Goal: Information Seeking & Learning: Learn about a topic

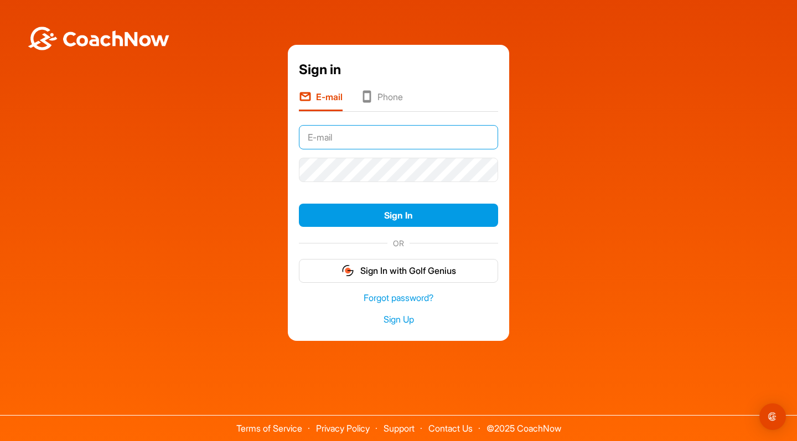
type input "[EMAIL_ADDRESS][DOMAIN_NAME]"
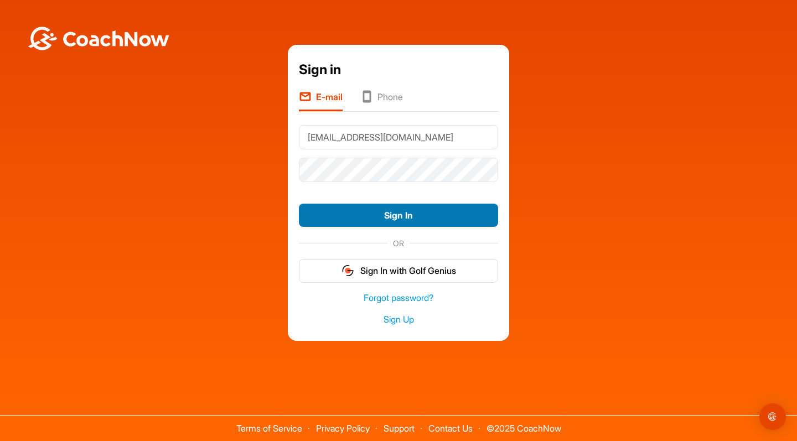
click at [390, 210] on button "Sign In" at bounding box center [398, 216] width 199 height 24
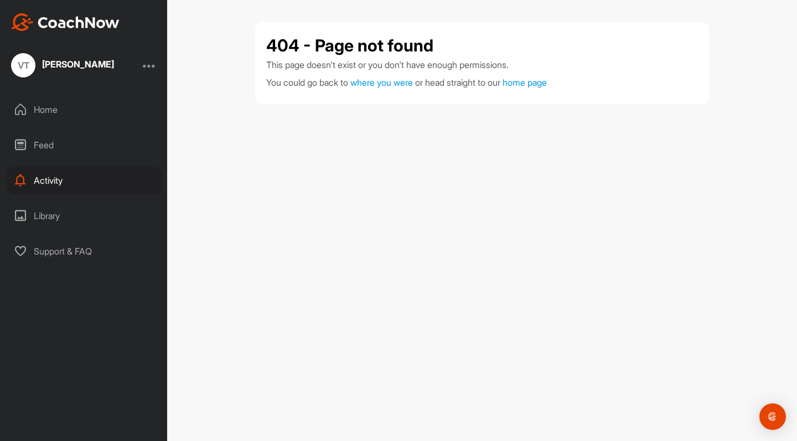
click at [76, 69] on div "[PERSON_NAME]" at bounding box center [78, 66] width 72 height 14
click at [143, 68] on div at bounding box center [149, 65] width 13 height 13
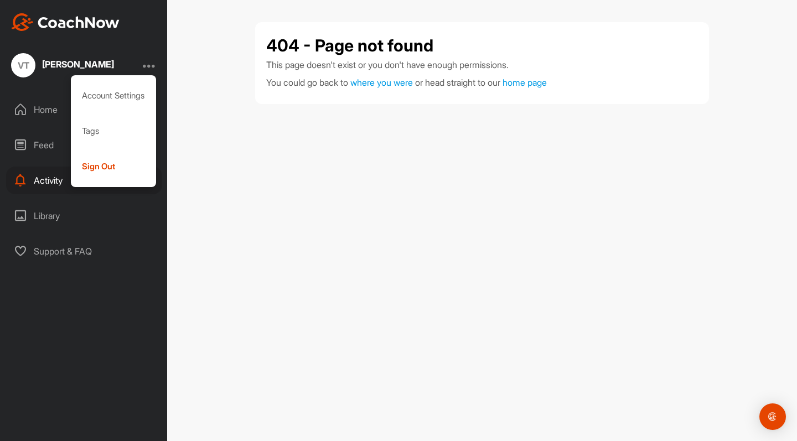
click at [72, 68] on div "Vicki Trent" at bounding box center [78, 64] width 72 height 9
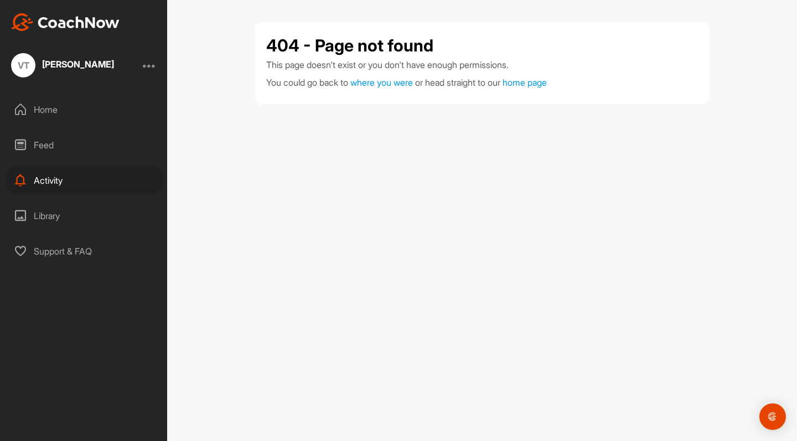
click at [57, 175] on div "Activity" at bounding box center [84, 181] width 156 height 28
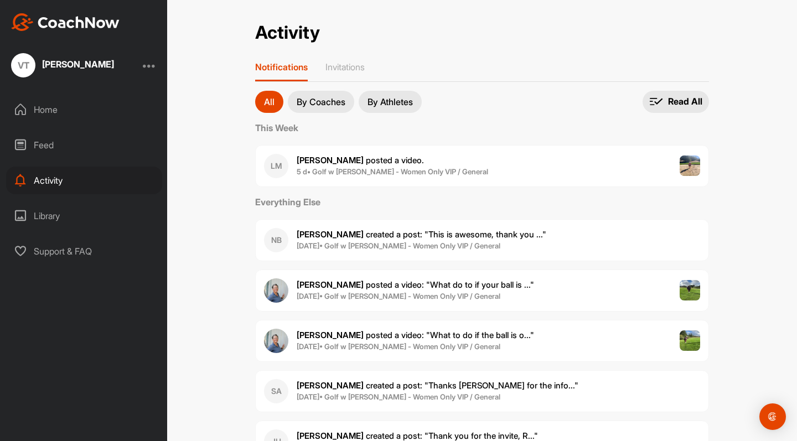
click at [325, 101] on p "By Coaches" at bounding box center [321, 101] width 49 height 9
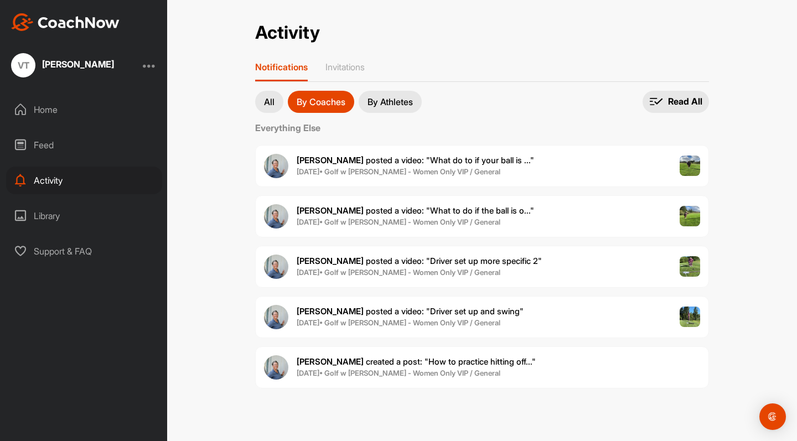
click at [690, 167] on img at bounding box center [690, 165] width 21 height 21
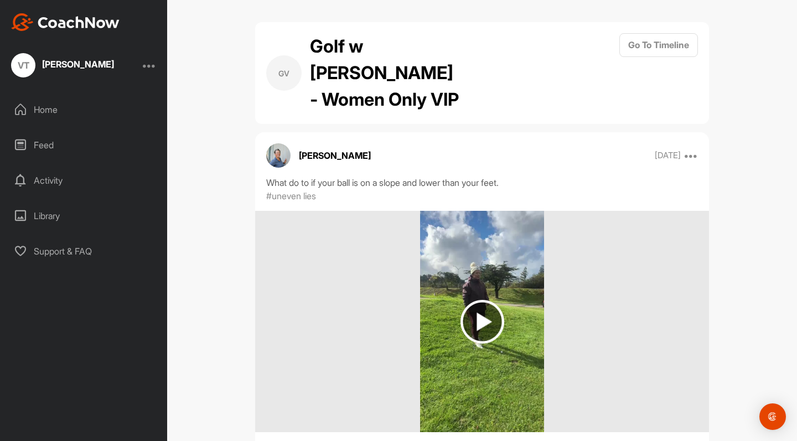
click at [473, 300] on img at bounding box center [482, 322] width 44 height 44
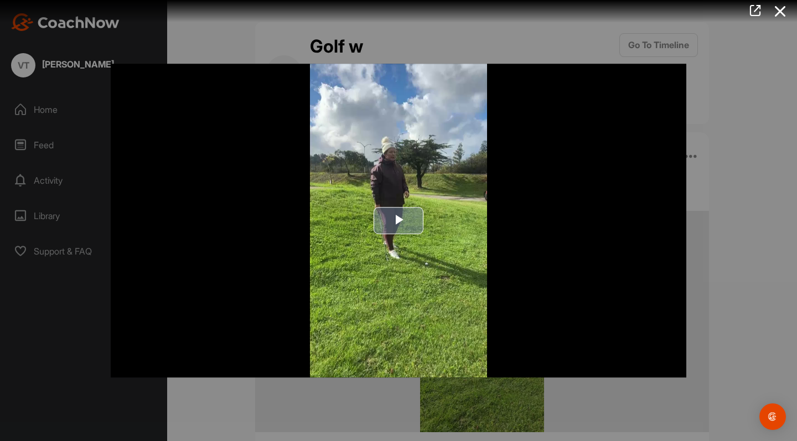
click at [398, 221] on span "Video Player" at bounding box center [398, 221] width 0 height 0
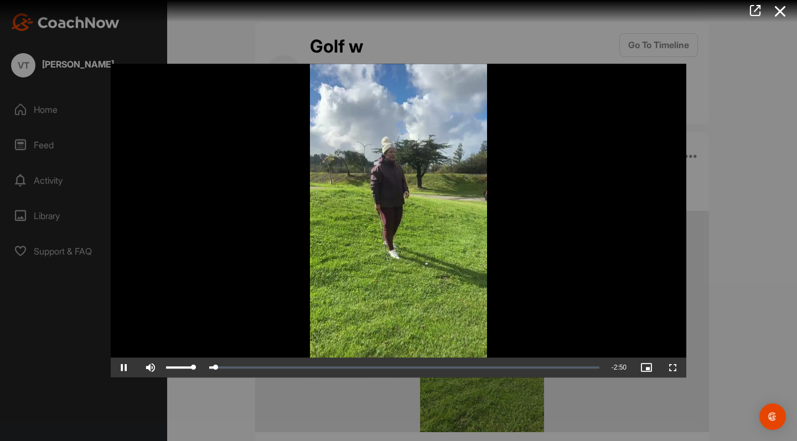
click at [149, 367] on span "Video Player" at bounding box center [150, 367] width 27 height 0
click at [645, 367] on span "Video Player" at bounding box center [646, 367] width 27 height 0
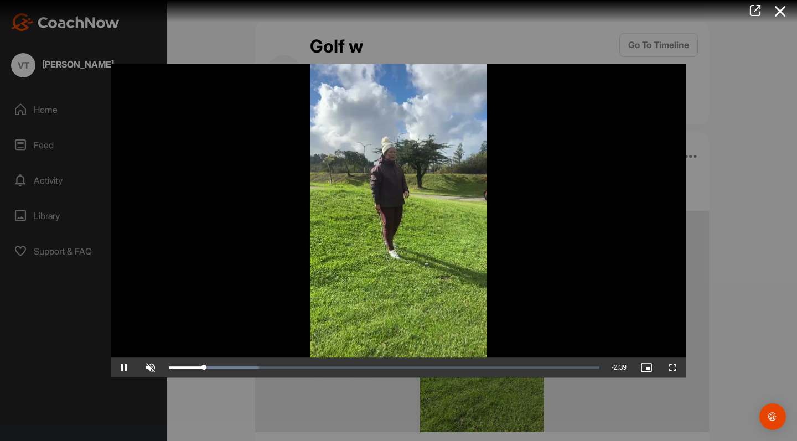
click at [672, 367] on span "Video Player" at bounding box center [673, 367] width 27 height 0
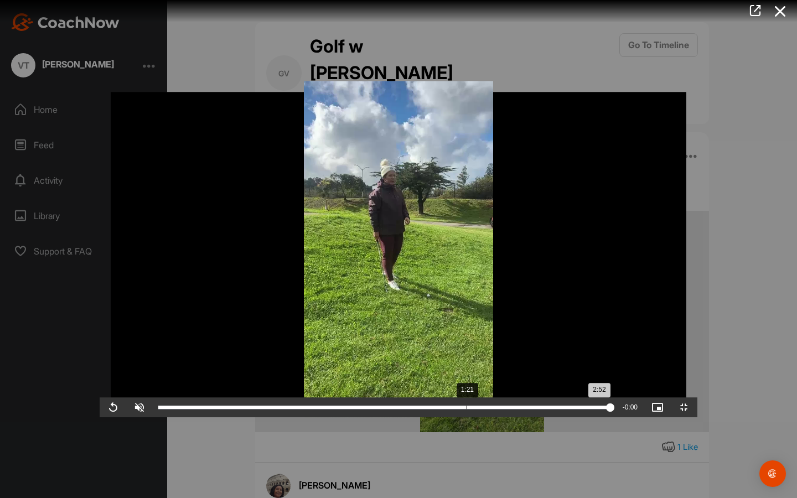
click at [367, 417] on div "Loaded : 100.00% 1:21 2:52" at bounding box center [384, 407] width 463 height 20
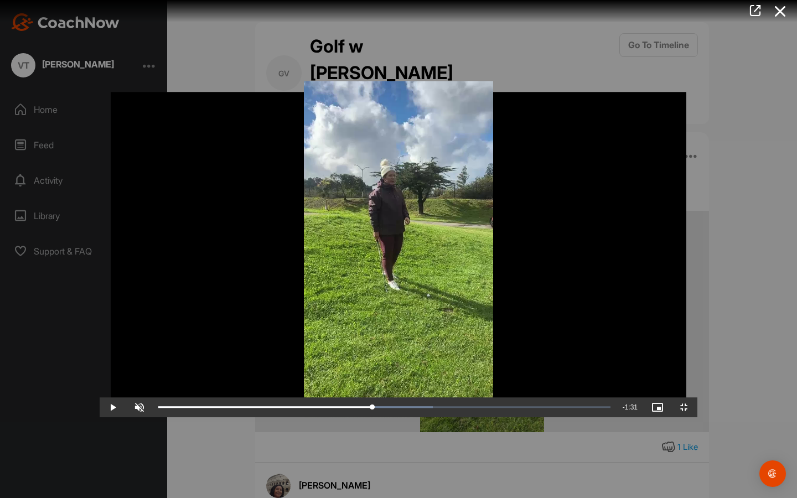
click at [100, 407] on span "Video Player" at bounding box center [113, 407] width 27 height 0
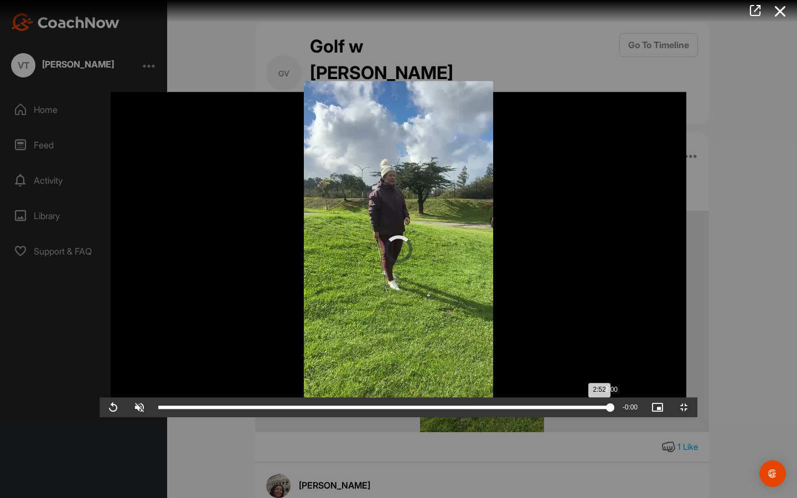
click at [511, 417] on div "Loaded : 100.00% 2:00 2:52" at bounding box center [384, 407] width 463 height 20
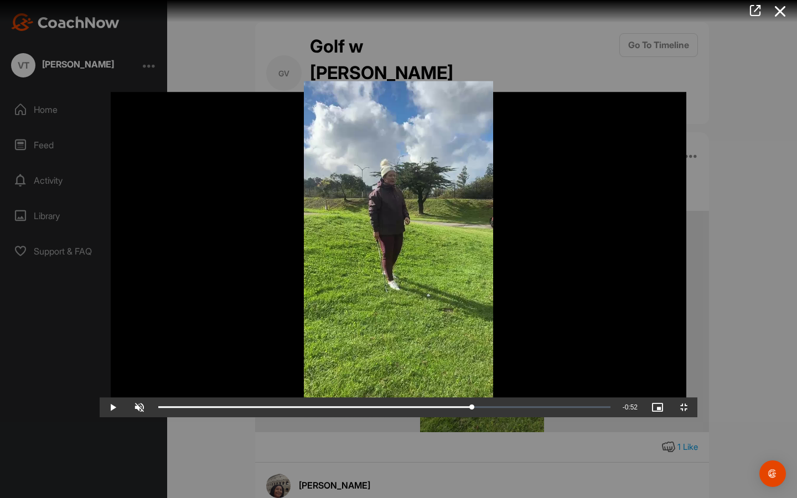
click at [100, 407] on span "Video Player" at bounding box center [113, 407] width 27 height 0
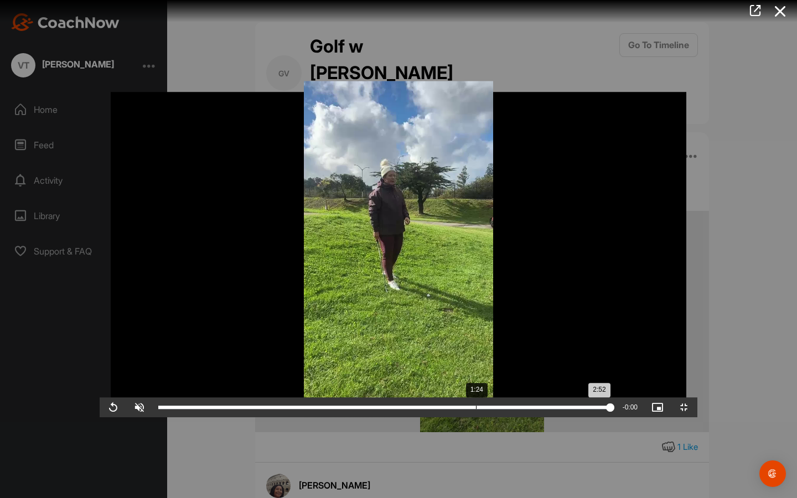
click at [376, 417] on div "Loaded : 100.00% 1:24 2:52" at bounding box center [384, 407] width 463 height 20
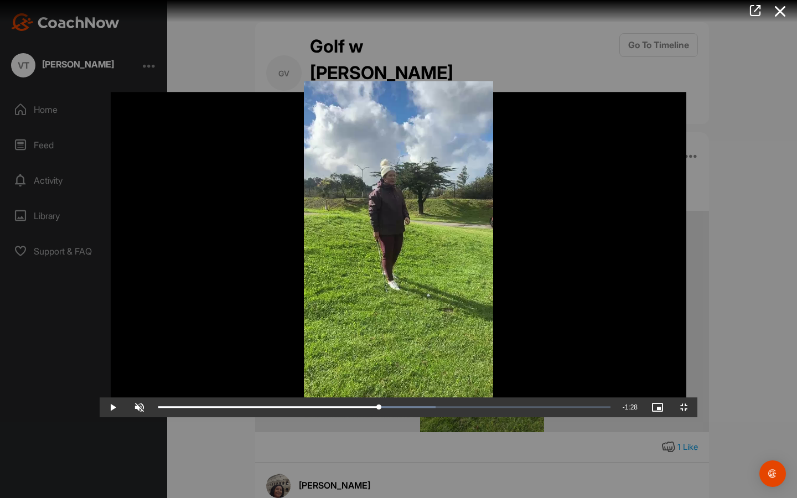
click at [100, 407] on span "Video Player" at bounding box center [113, 407] width 27 height 0
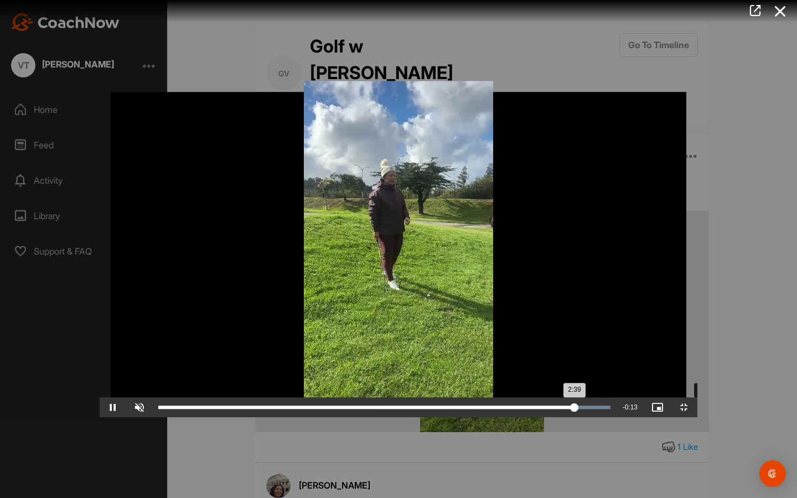
click at [604, 417] on div "Loaded : 100.00% 2:24 2:39" at bounding box center [384, 407] width 463 height 20
click at [690, 409] on div "2:21" at bounding box center [690, 407] width 1 height 3
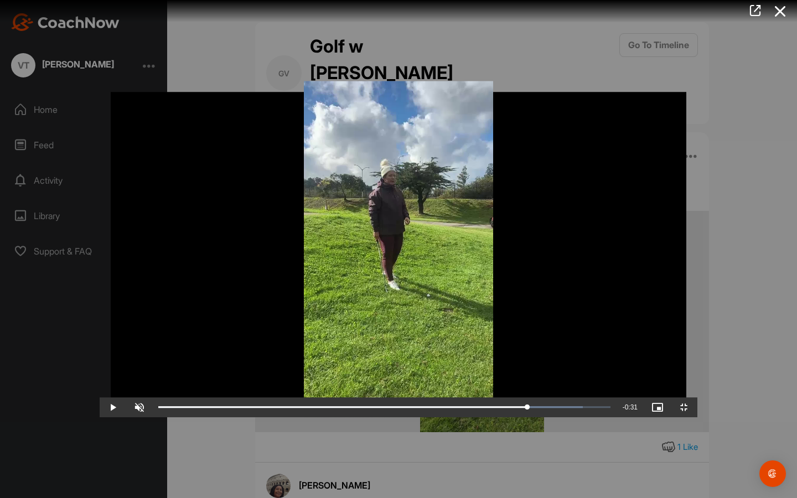
click at [100, 407] on span "Video Player" at bounding box center [113, 407] width 27 height 0
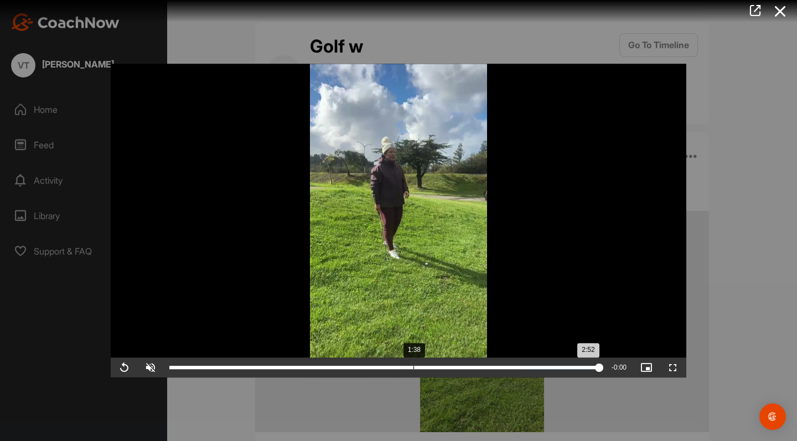
click at [413, 369] on div "1:38" at bounding box center [413, 367] width 1 height 3
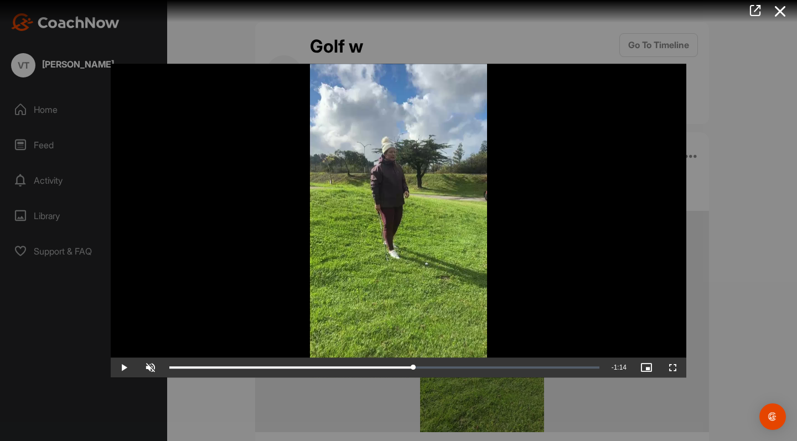
click at [122, 367] on span "Video Player" at bounding box center [124, 367] width 27 height 0
